Goal: Information Seeking & Learning: Check status

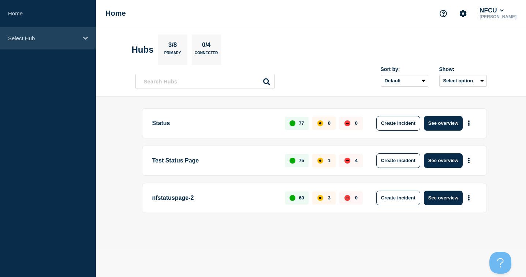
click at [84, 36] on icon at bounding box center [85, 38] width 5 height 5
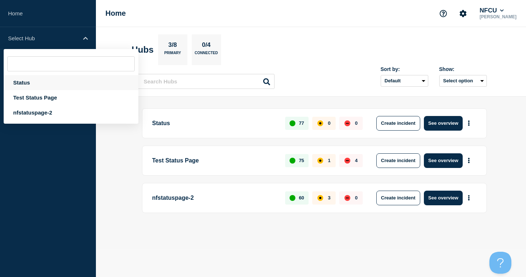
click at [20, 83] on div "Status" at bounding box center [71, 82] width 135 height 15
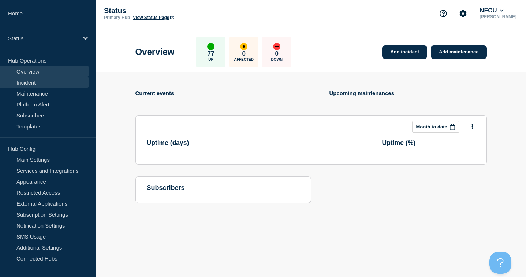
click at [23, 82] on link "Incident" at bounding box center [44, 82] width 89 height 11
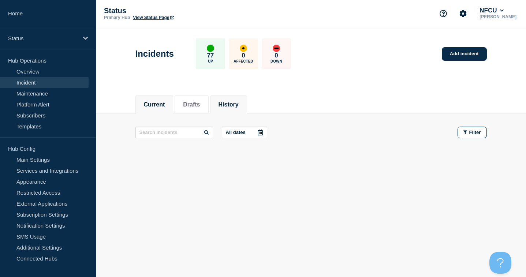
click at [238, 105] on button "History" at bounding box center [229, 104] width 20 height 7
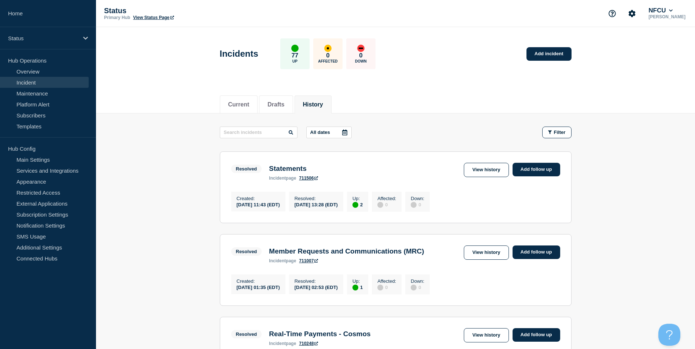
click at [323, 106] on button "History" at bounding box center [313, 104] width 20 height 7
click at [487, 172] on link "View history" at bounding box center [486, 170] width 45 height 14
